Goal: Information Seeking & Learning: Understand process/instructions

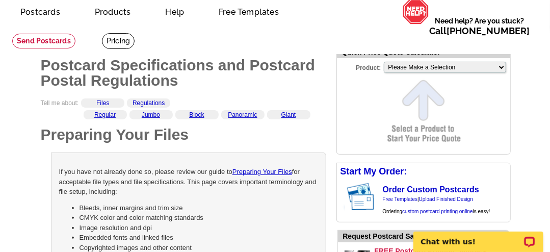
scroll to position [34, 0]
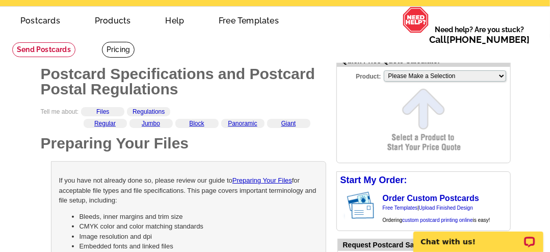
click at [69, 186] on p "If you have not already done so, please review our guide to Preparing Your File…" at bounding box center [188, 190] width 259 height 30
click at [72, 181] on p "If you have not already done so, please review our guide to Preparing Your File…" at bounding box center [188, 190] width 259 height 30
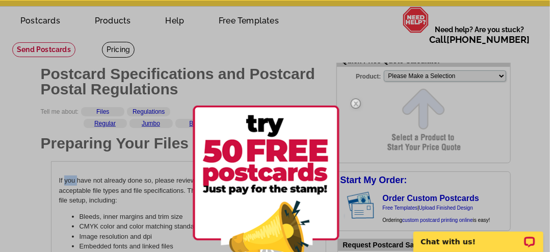
click at [360, 102] on img at bounding box center [356, 104] width 30 height 30
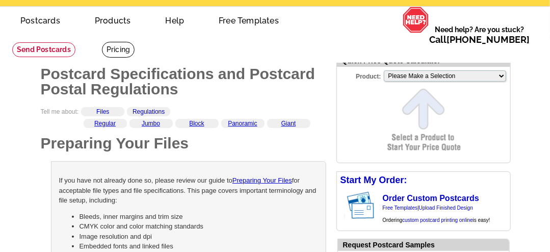
click at [90, 175] on div "If you have not already done so, please review our guide to Preparing Your File…" at bounding box center [188, 242] width 275 height 162
click at [92, 181] on p "If you have not already done so, please review our guide to Preparing Your File…" at bounding box center [188, 190] width 259 height 30
click at [85, 219] on li "Bleeds, inner margins and trim size" at bounding box center [198, 216] width 238 height 10
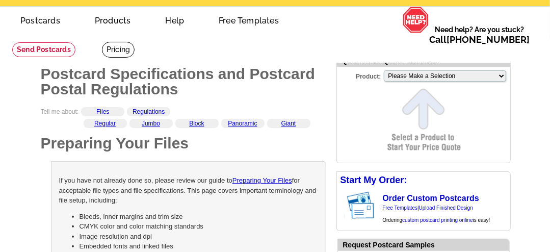
click at [84, 192] on p "If you have not already done so, please review our guide to Preparing Your File…" at bounding box center [188, 190] width 259 height 30
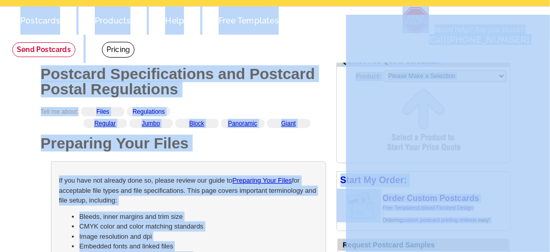
click at [84, 190] on p "If you have not already done so, please review our guide to Preparing Your File…" at bounding box center [188, 190] width 259 height 30
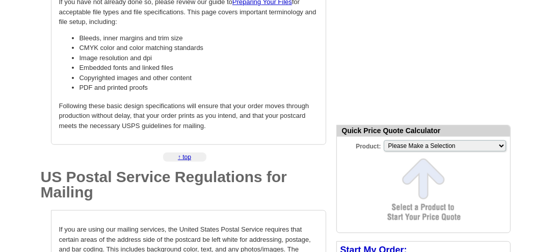
scroll to position [119, 0]
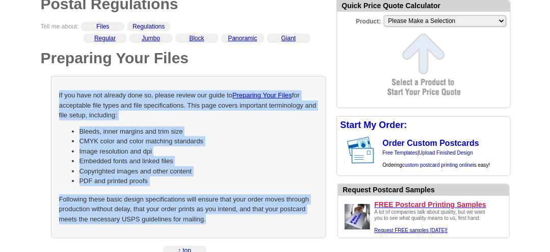
drag, startPoint x: 57, startPoint y: 94, endPoint x: 278, endPoint y: 221, distance: 254.4
click at [278, 221] on div "If you have not already done so, please review our guide to Preparing Your File…" at bounding box center [188, 157] width 275 height 162
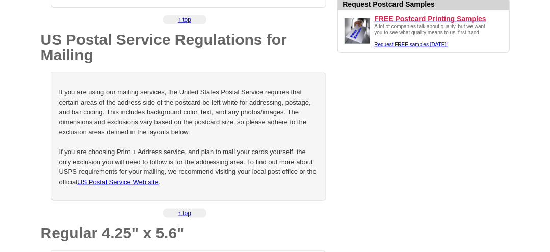
scroll to position [339, 0]
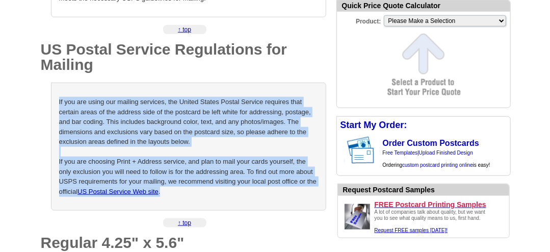
drag, startPoint x: 58, startPoint y: 100, endPoint x: 211, endPoint y: 193, distance: 179.8
click at [211, 193] on div "If you are using our mailing services, the United States Postal Service require…" at bounding box center [188, 147] width 275 height 128
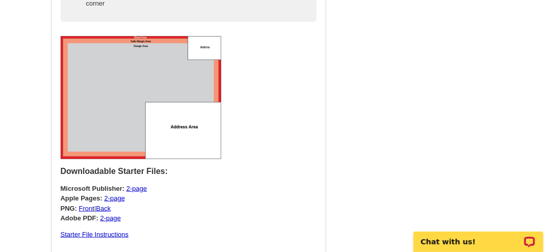
scroll to position [1663, 0]
